Goal: Use online tool/utility: Utilize a website feature to perform a specific function

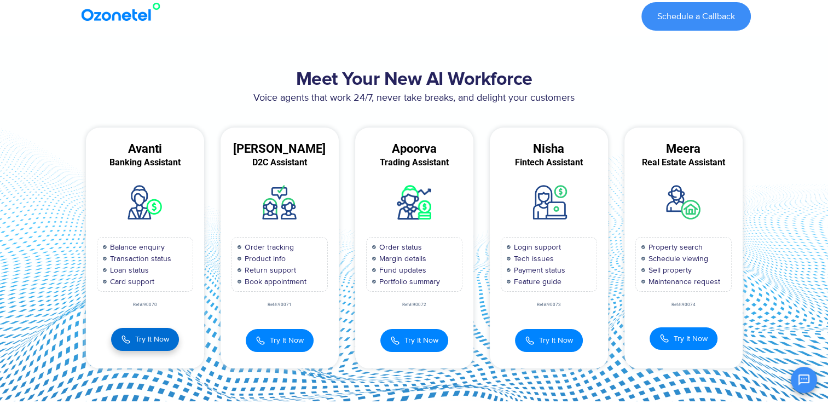
click at [143, 343] on span "Try It Now" at bounding box center [152, 338] width 34 height 11
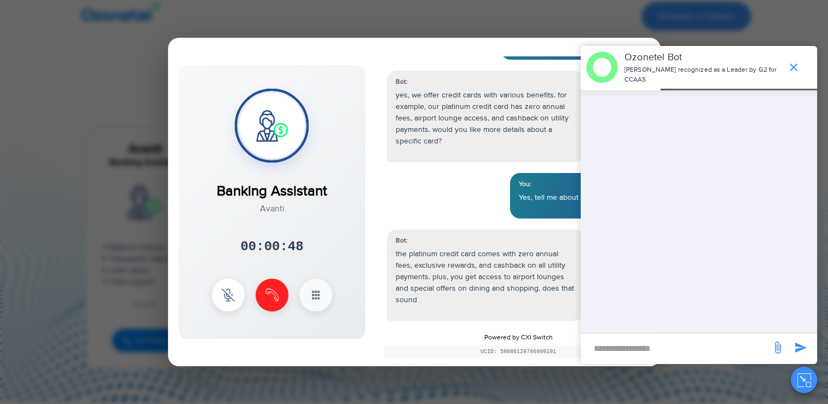
scroll to position [392, 0]
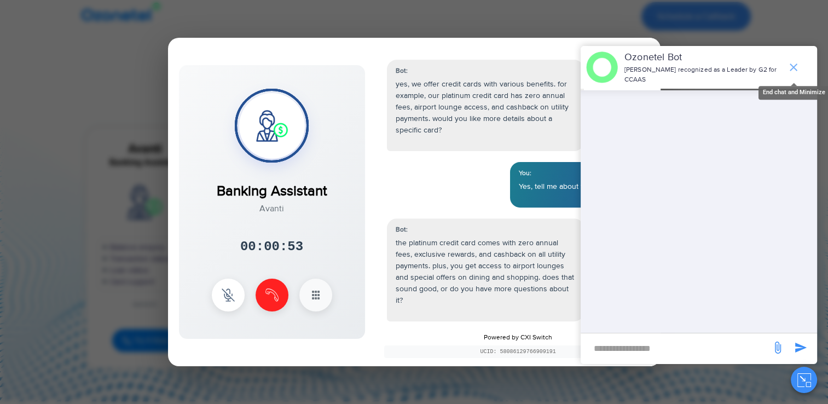
click at [798, 67] on icon "end chat or minimize" at bounding box center [793, 67] width 13 height 13
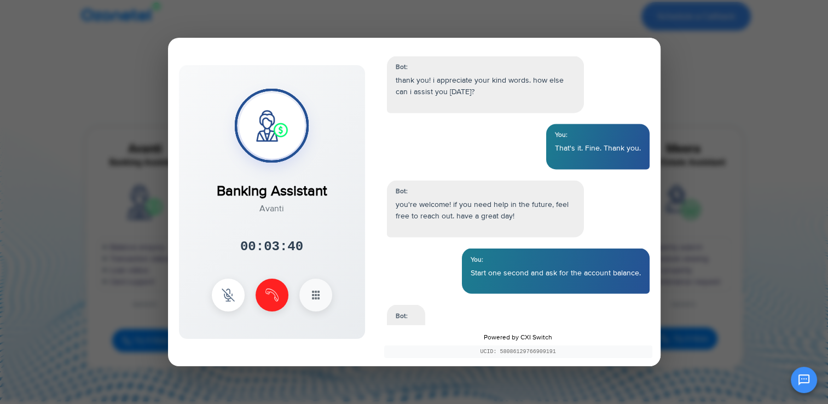
scroll to position [1911, 0]
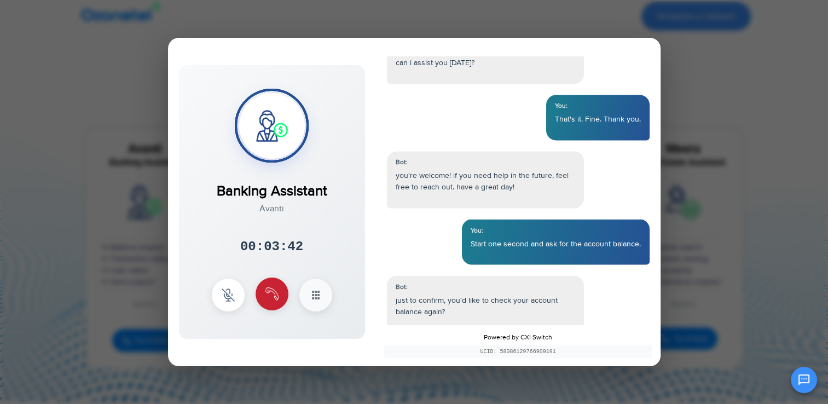
click at [281, 289] on button at bounding box center [272, 294] width 33 height 33
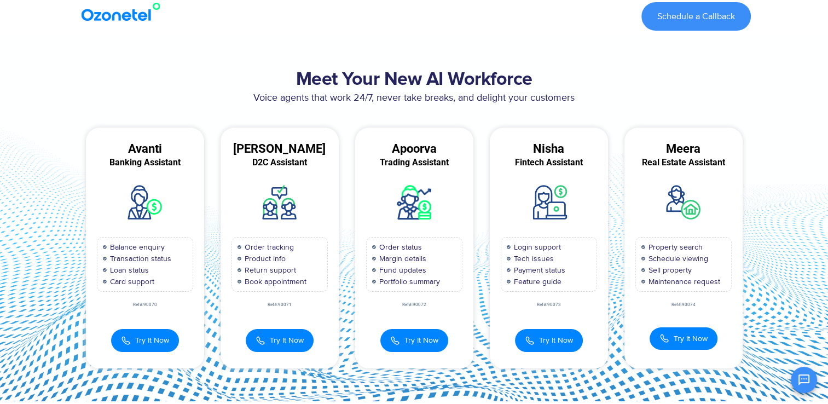
scroll to position [2035, 0]
click at [151, 339] on span "Try It Now" at bounding box center [152, 338] width 34 height 11
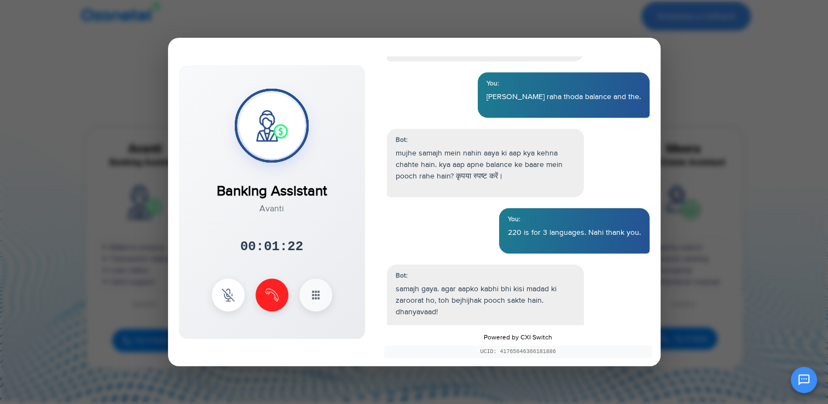
scroll to position [946, 0]
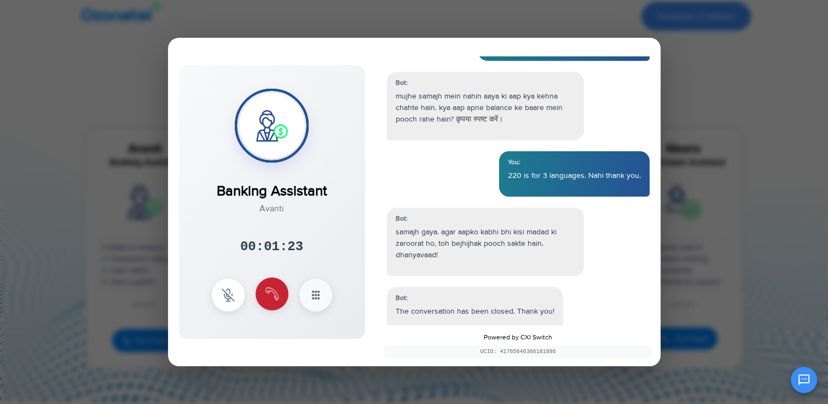
click at [277, 286] on button at bounding box center [272, 294] width 33 height 33
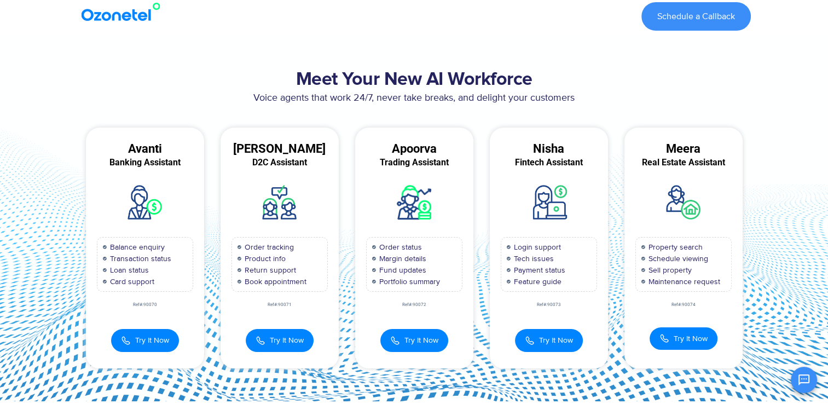
scroll to position [1002, 0]
click at [407, 339] on span "Try It Now" at bounding box center [422, 338] width 34 height 11
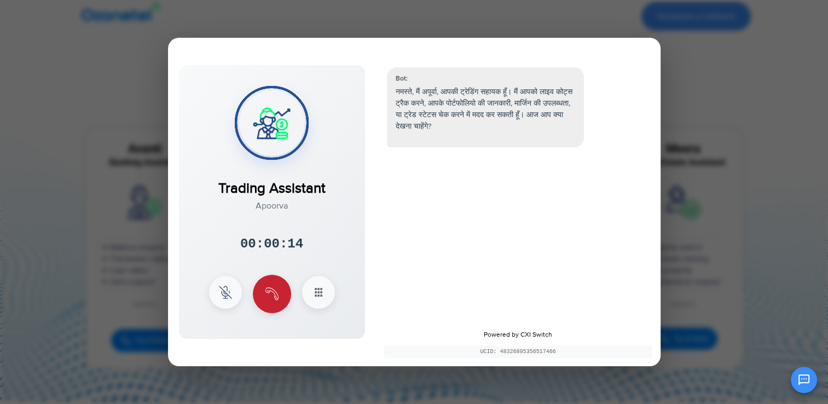
click at [274, 289] on img at bounding box center [272, 293] width 13 height 13
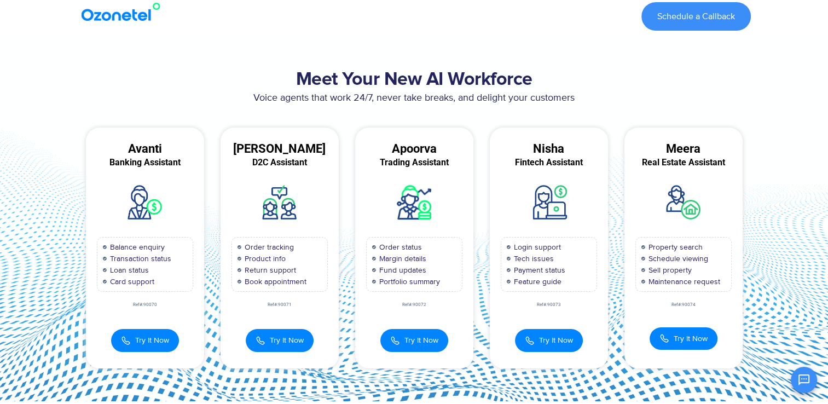
click at [769, 90] on section "Meet Your New AI Workforce Voice agents that work 24/7, never take breaks, and …" at bounding box center [414, 218] width 828 height 365
click at [772, 132] on section "Meet Your New AI Workforce Voice agents that work 24/7, never take breaks, and …" at bounding box center [414, 218] width 828 height 365
